Goal: Use online tool/utility: Utilize a website feature to perform a specific function

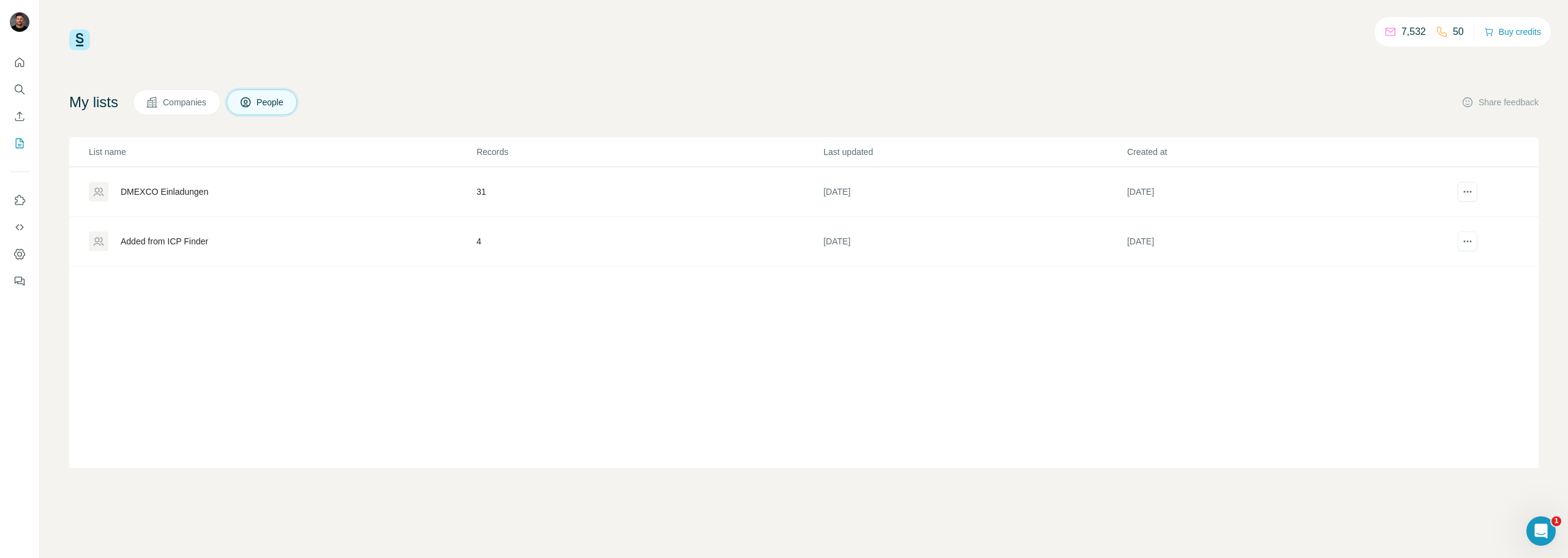
click at [199, 236] on div "Added from ICP Finder" at bounding box center [164, 241] width 88 height 13
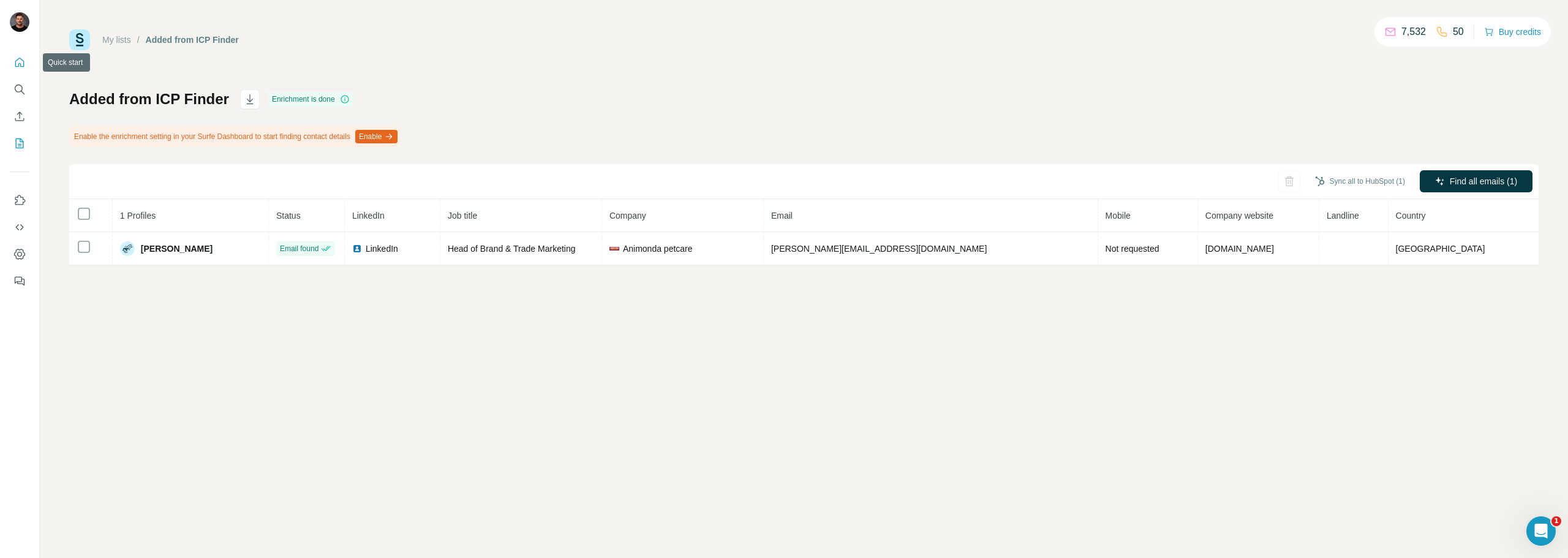
click at [24, 63] on icon "Quick start" at bounding box center [20, 63] width 10 height 10
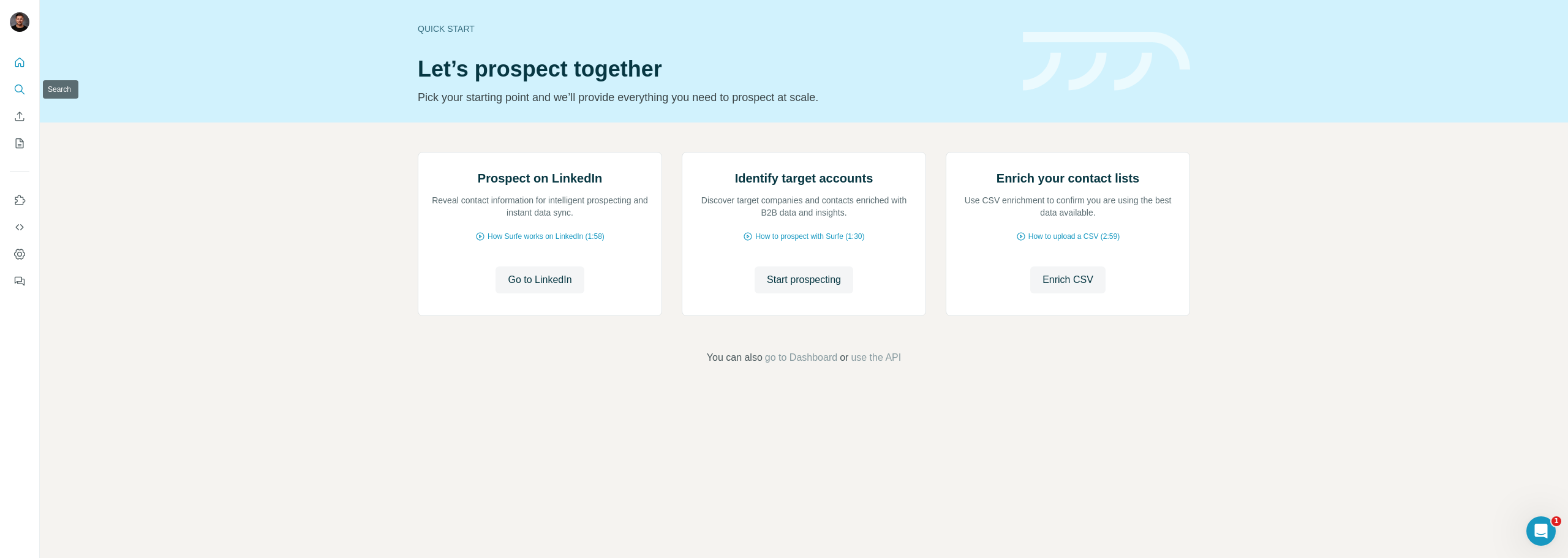
click at [15, 84] on icon "Search" at bounding box center [19, 89] width 13 height 13
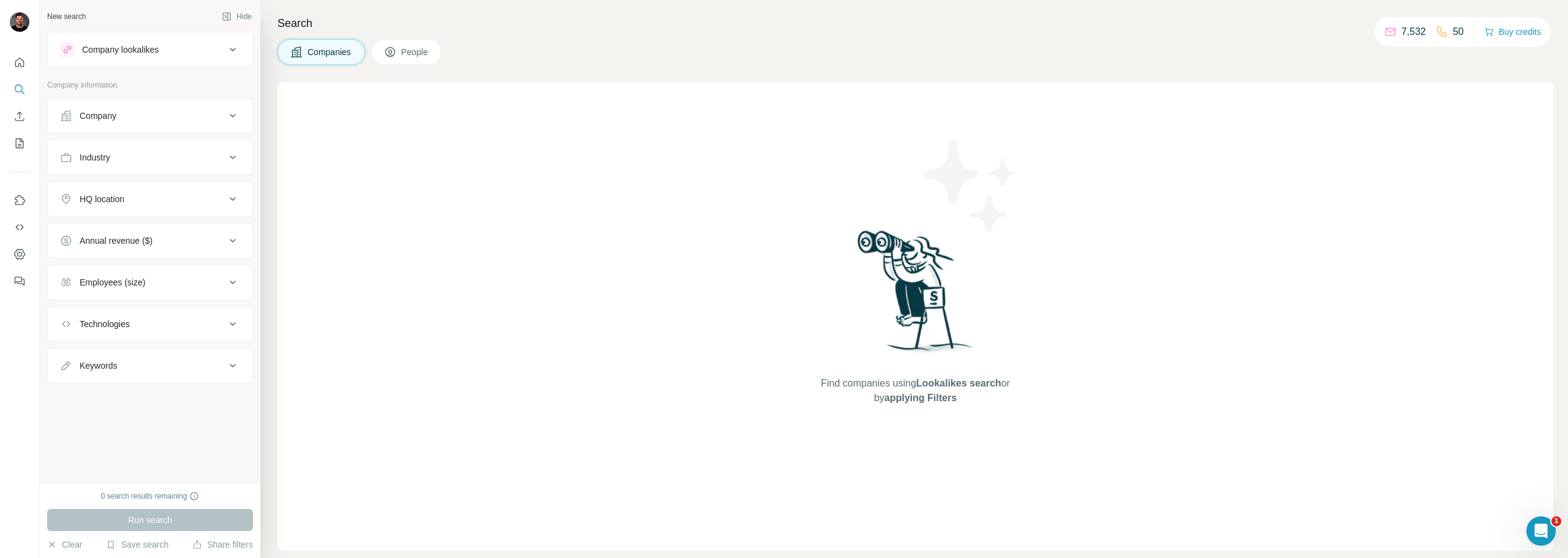
click at [160, 106] on button "Company" at bounding box center [150, 115] width 205 height 30
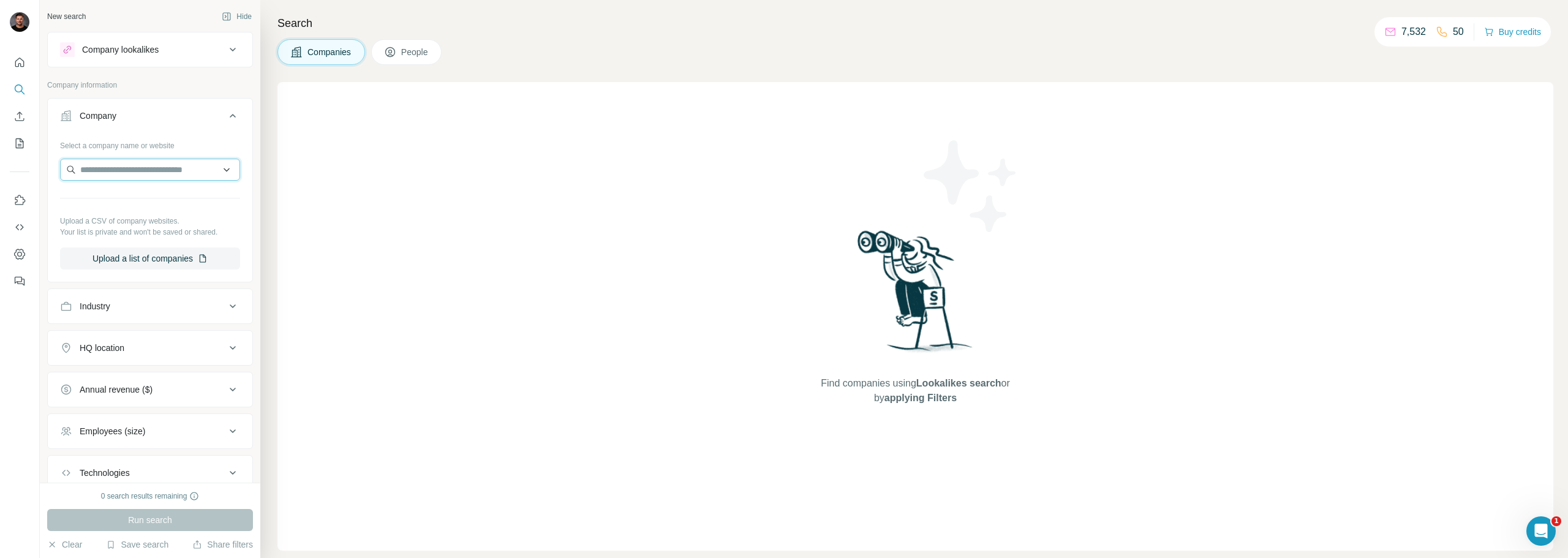
click at [155, 171] on input "text" at bounding box center [149, 169] width 180 height 22
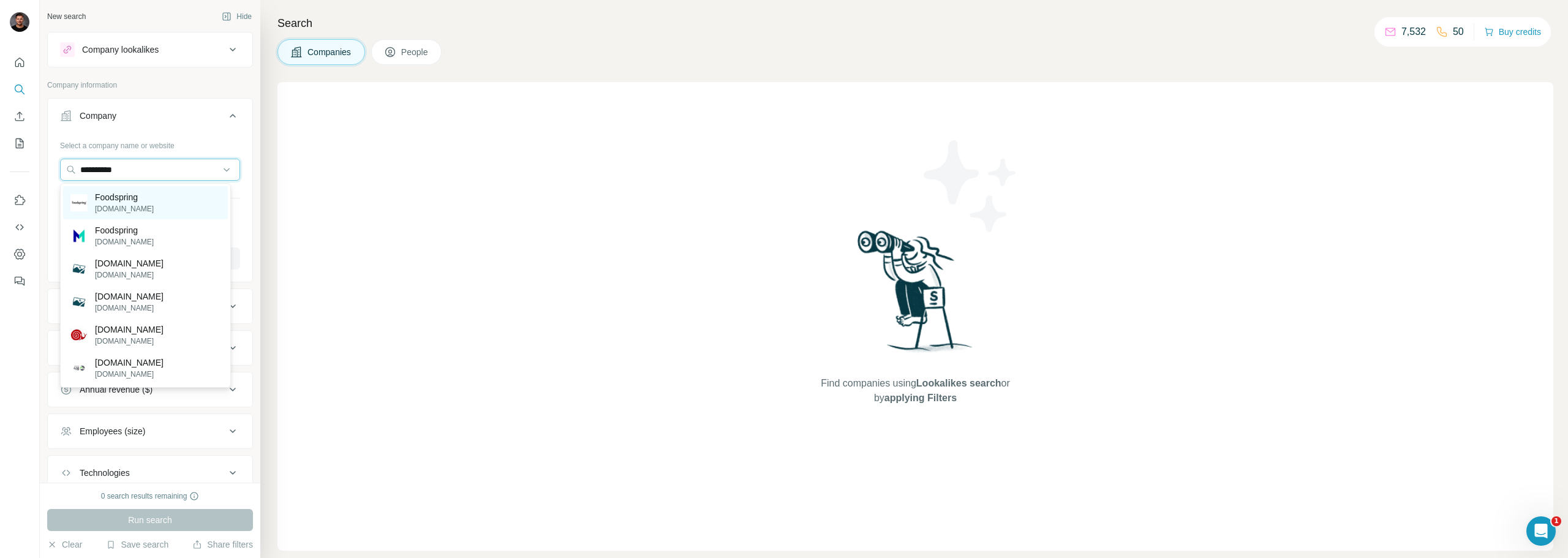
type input "**********"
click at [145, 190] on div "Foodspring foodspring.de" at bounding box center [145, 203] width 164 height 33
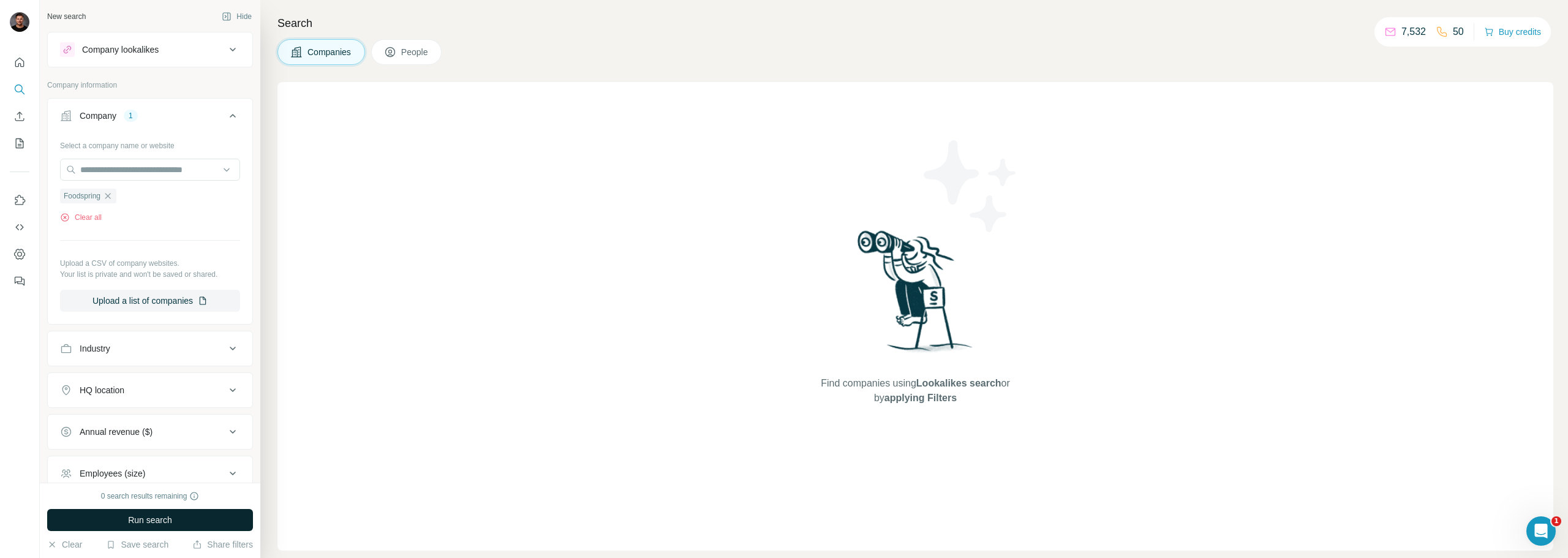
click at [190, 527] on button "Run search" at bounding box center [150, 520] width 206 height 22
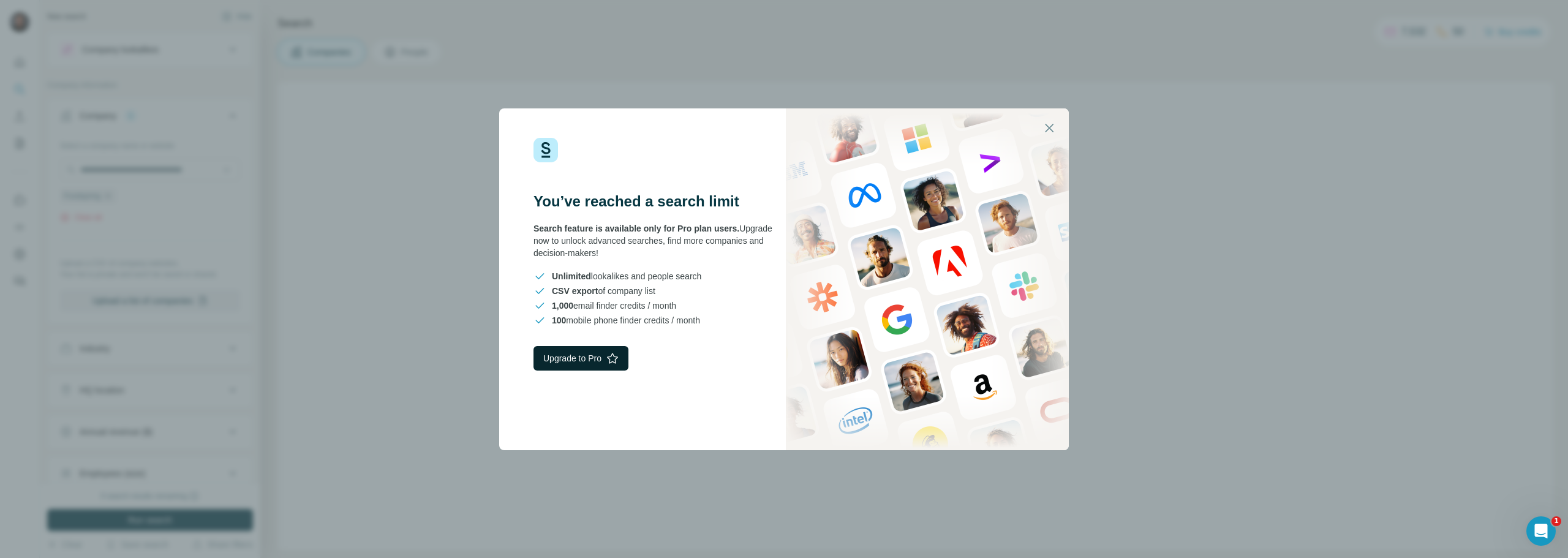
click at [588, 363] on button "Upgrade to Pro" at bounding box center [581, 358] width 95 height 24
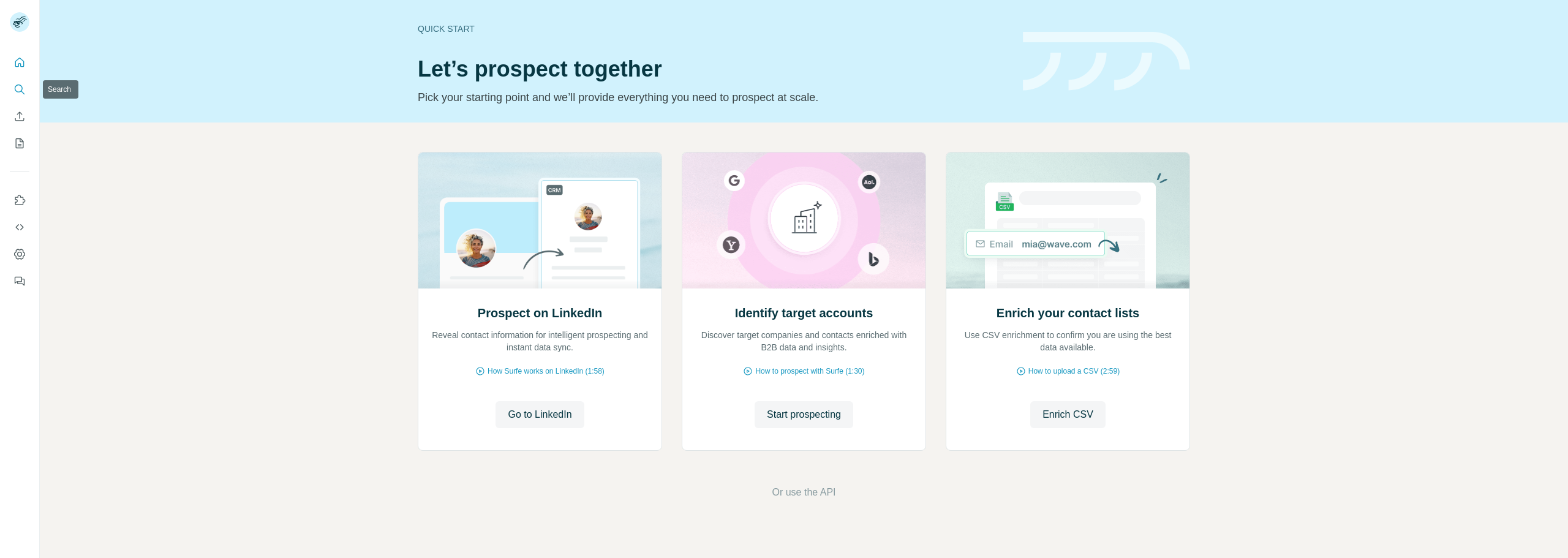
click at [27, 84] on button "Search" at bounding box center [19, 89] width 19 height 22
click at [815, 407] on span "Start prospecting" at bounding box center [803, 414] width 74 height 14
click at [793, 407] on span "Start prospecting" at bounding box center [803, 414] width 74 height 14
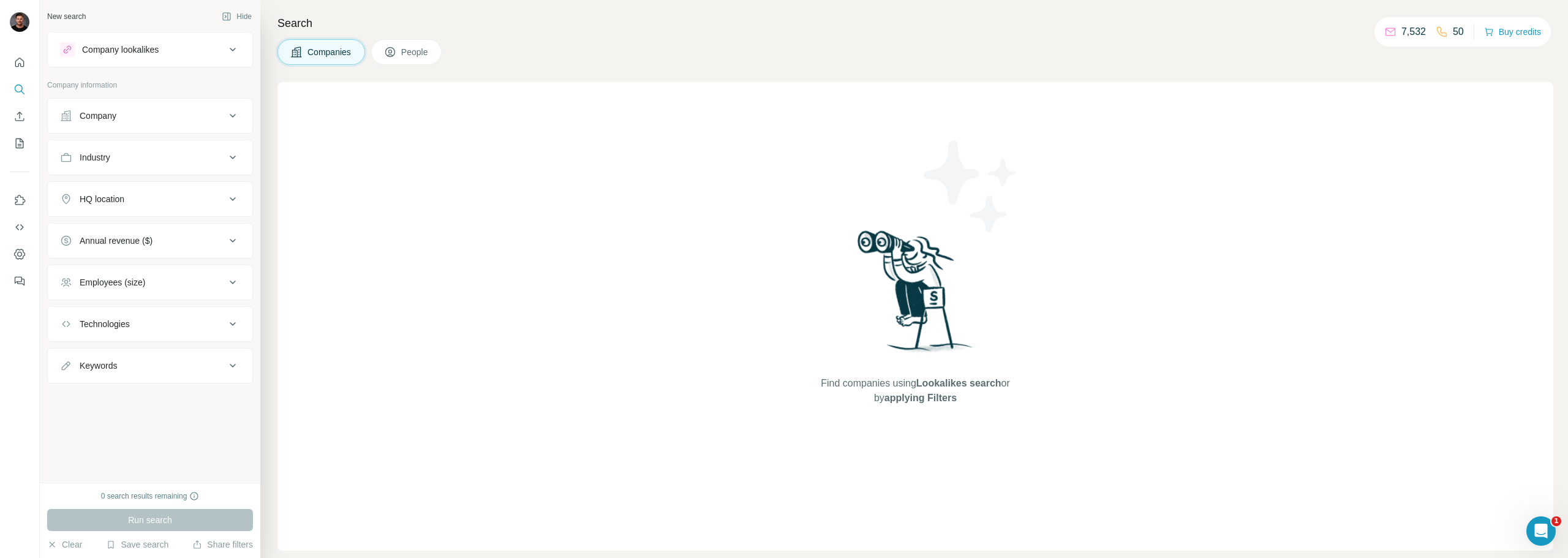
click at [148, 114] on div "Company" at bounding box center [142, 115] width 165 height 13
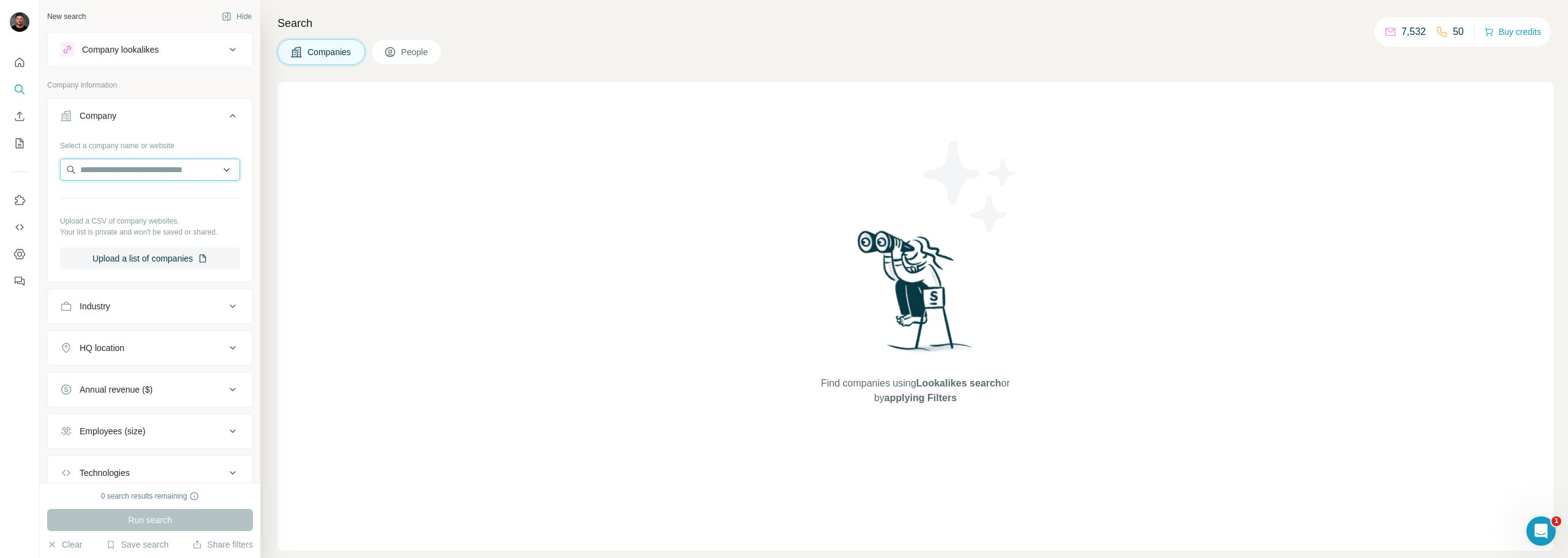
click at [164, 166] on input "text" at bounding box center [149, 169] width 180 height 22
type input "*"
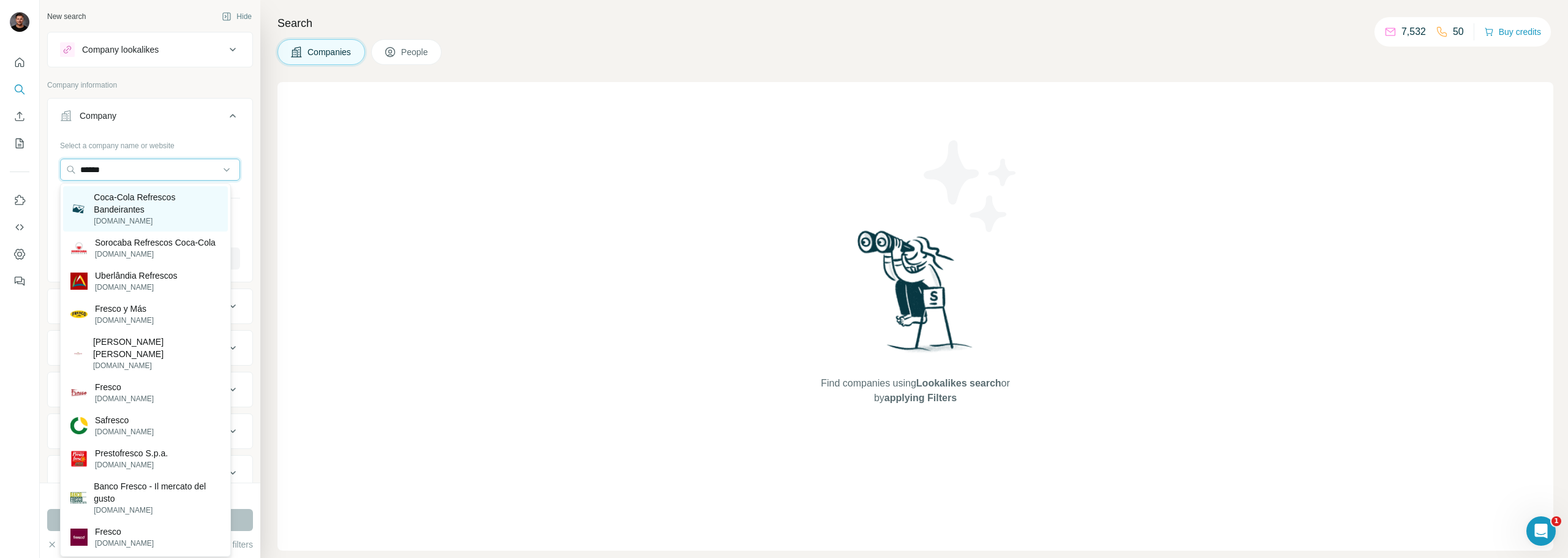
type input "******"
click at [167, 205] on p "Coca-Cola Refrescos Bandeirantes" at bounding box center [157, 203] width 127 height 24
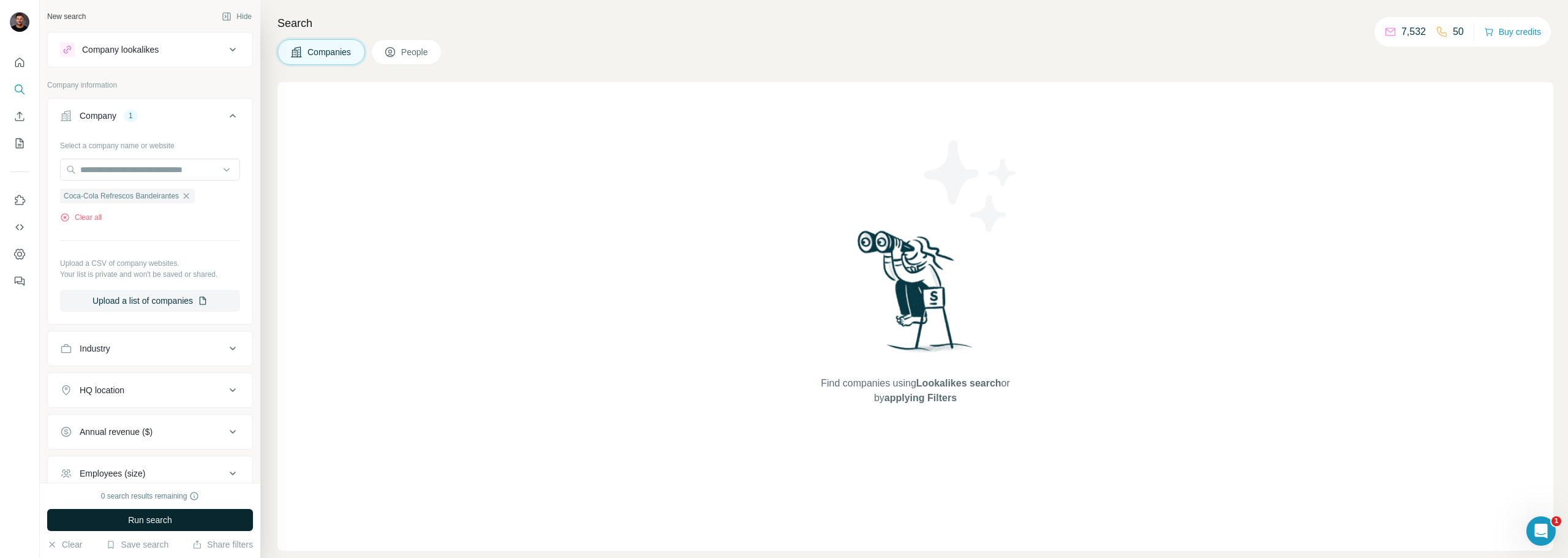
click at [154, 516] on span "Run search" at bounding box center [150, 520] width 44 height 13
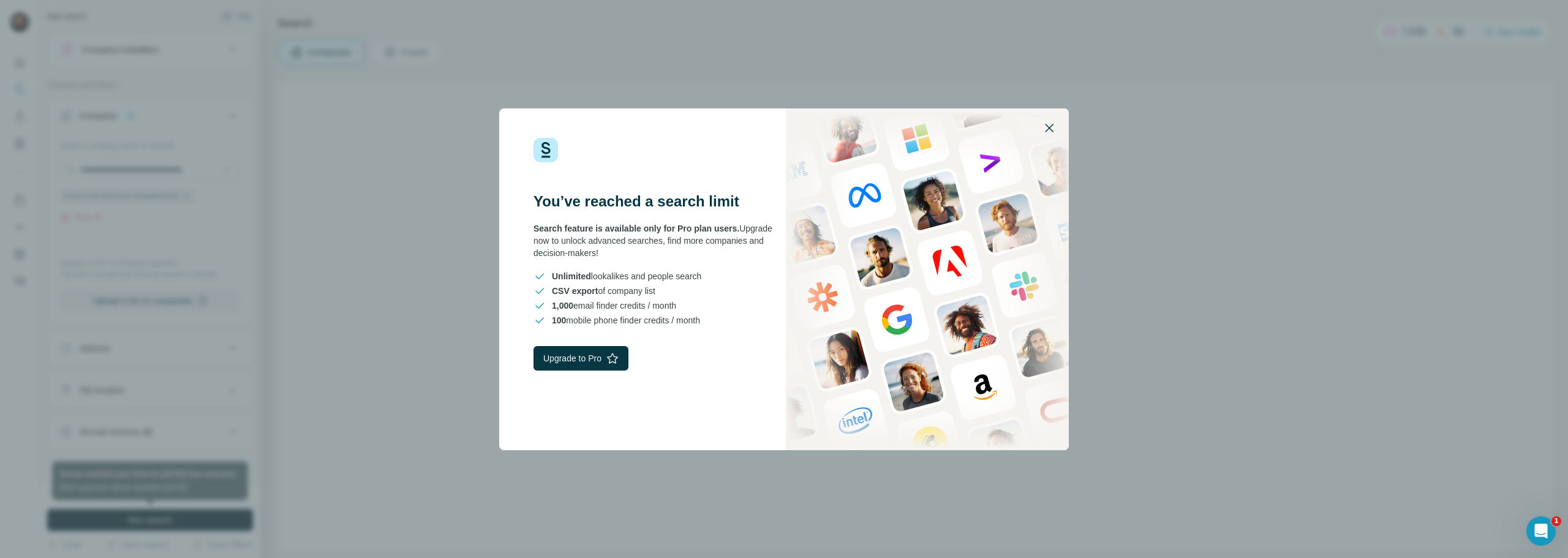
click at [1053, 127] on icon "button" at bounding box center [1049, 127] width 14 height 14
